Goal: Task Accomplishment & Management: Use online tool/utility

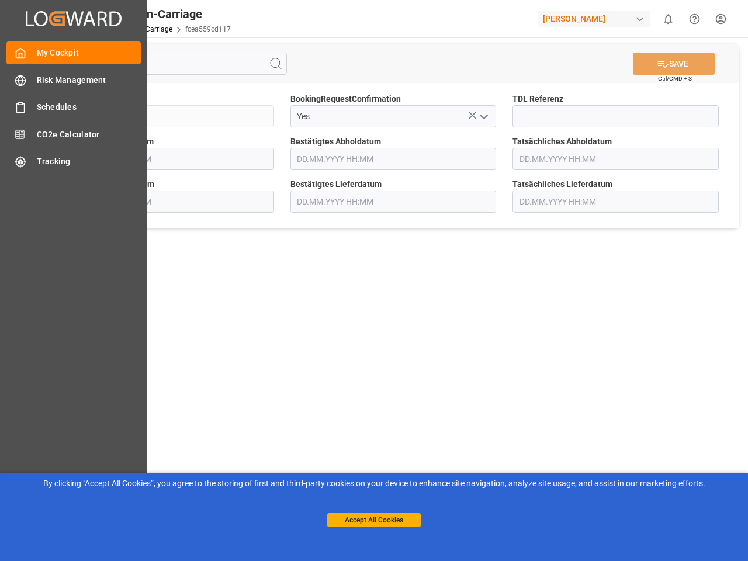
type input "[DATE] 00:00"
click at [374, 280] on main "SAVE Ctrl/CMD + S Sendung QKA25-011003 BookingRequestConfirmation Yes TDL Refer…" at bounding box center [393, 295] width 705 height 517
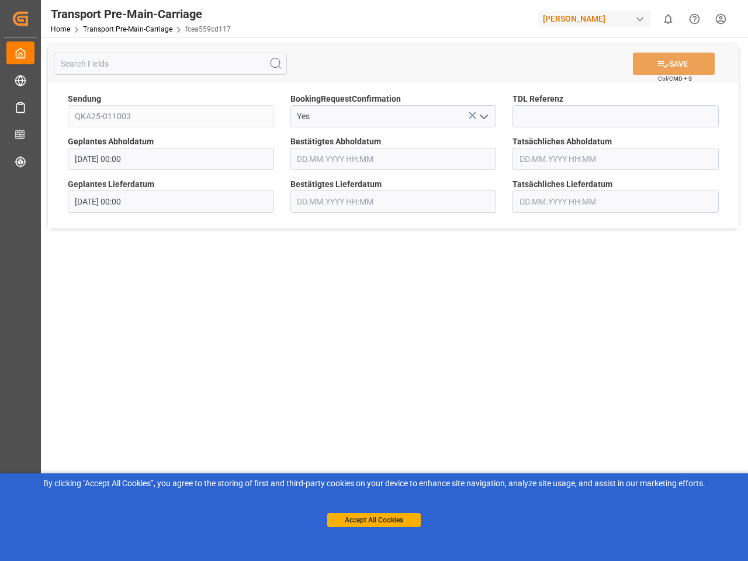
click at [29, 18] on icon "Created by potrace 1.15, written by [PERSON_NAME] [DATE]-[DATE]" at bounding box center [21, 18] width 18 height 19
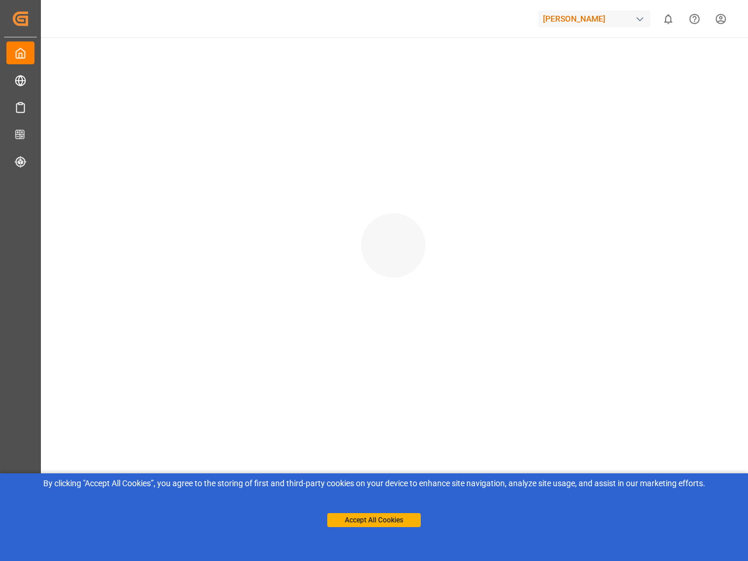
click at [597, 19] on div "[PERSON_NAME]" at bounding box center [594, 19] width 112 height 17
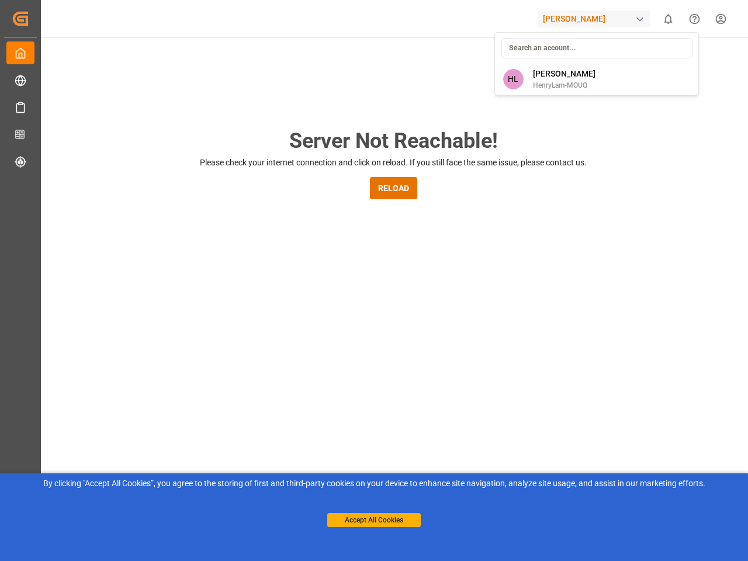
click at [668, 19] on html "Created by potrace 1.15, written by [PERSON_NAME] [DATE]-[DATE] Created by potr…" at bounding box center [374, 280] width 748 height 561
click at [694, 19] on icon "Help Center" at bounding box center [694, 19] width 12 height 12
click at [276, 64] on div "Server Not Reachable! Please check your internet connection and click on reload…" at bounding box center [393, 447] width 709 height 820
click at [674, 64] on div "Server Not Reachable! Please check your internet connection and click on reload…" at bounding box center [393, 447] width 709 height 820
click at [472, 115] on div "Server Not Reachable! Please check your internet connection and click on reload…" at bounding box center [393, 447] width 709 height 820
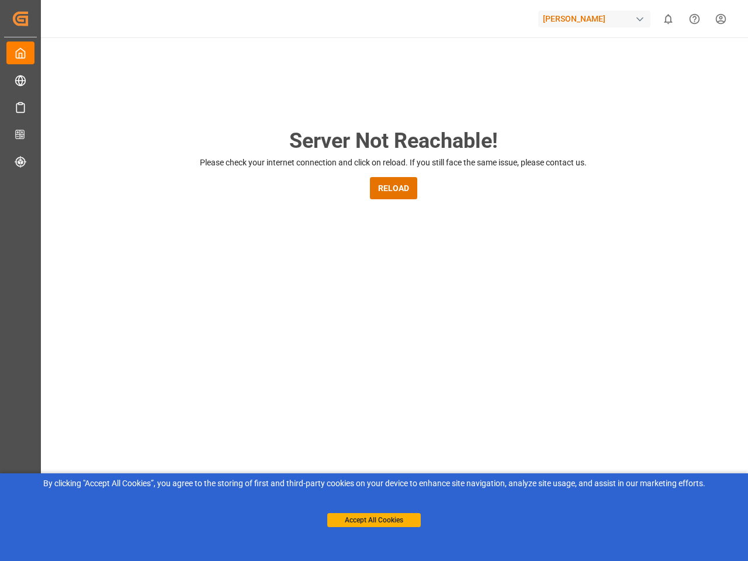
click at [483, 116] on div "Server Not Reachable! Please check your internet connection and click on reload…" at bounding box center [393, 447] width 709 height 820
click at [374, 520] on button "Accept All Cookies" at bounding box center [373, 520] width 93 height 14
